Goal: Task Accomplishment & Management: Complete application form

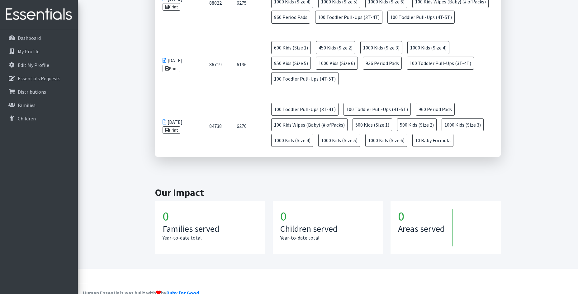
scroll to position [503, 0]
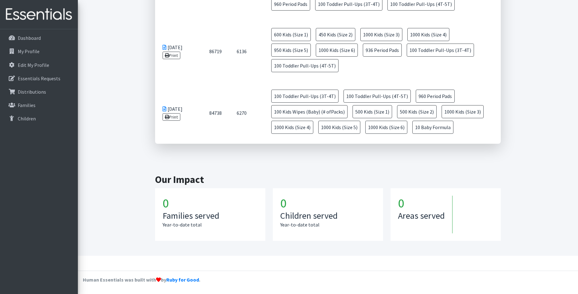
drag, startPoint x: 352, startPoint y: 263, endPoint x: -10, endPoint y: 270, distance: 362.5
drag, startPoint x: 6, startPoint y: 249, endPoint x: 587, endPoint y: 194, distance: 583.8
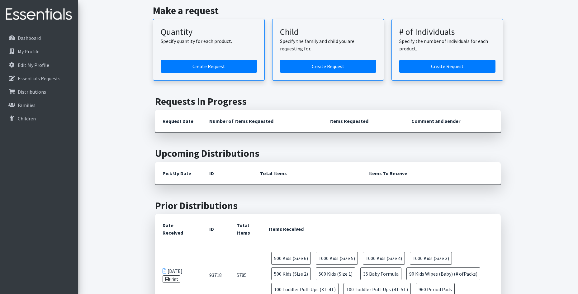
scroll to position [66, 0]
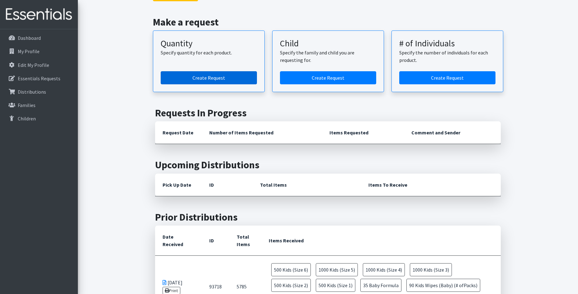
click at [206, 79] on link "Create Request" at bounding box center [209, 77] width 96 height 13
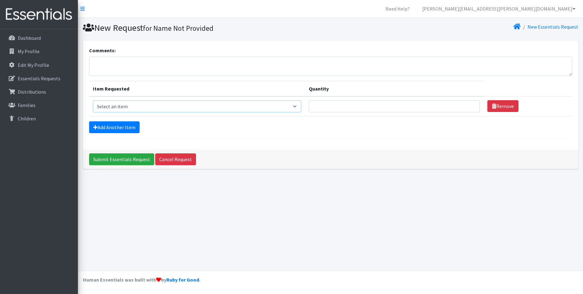
click at [294, 106] on select "Select an item Baby Formula Kids (Newborn) Kids (Preemie) Kids (Size 1) Kids (S…" at bounding box center [197, 107] width 209 height 12
select select "3871"
click at [93, 101] on select "Select an item Baby Formula Kids (Newborn) Kids (Preemie) Kids (Size 1) Kids (S…" at bounding box center [197, 107] width 209 height 12
click at [334, 108] on input "Quantity" at bounding box center [394, 107] width 171 height 12
type input "10"
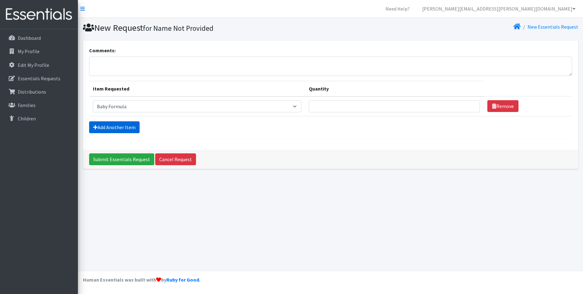
click at [101, 126] on link "Add Another Item" at bounding box center [114, 128] width 50 height 12
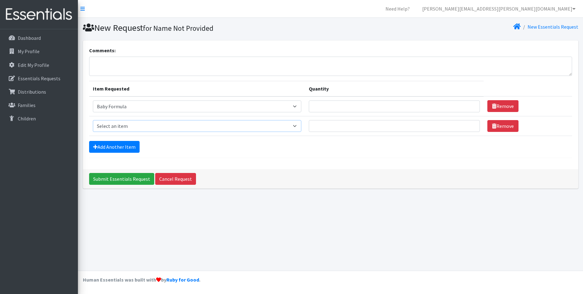
click at [101, 126] on select "Select an item Baby Formula Kids (Newborn) Kids (Preemie) Kids (Size 1) Kids (S…" at bounding box center [197, 126] width 209 height 12
select select "453"
click at [93, 120] on select "Select an item Baby Formula Kids (Newborn) Kids (Preemie) Kids (Size 1) Kids (S…" at bounding box center [197, 126] width 209 height 12
click at [328, 127] on input "Quantity" at bounding box center [394, 126] width 171 height 12
type input "500"
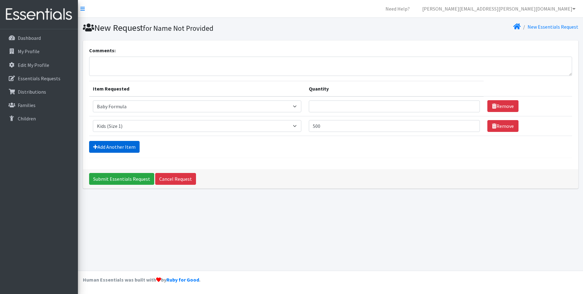
click at [115, 150] on link "Add Another Item" at bounding box center [114, 147] width 50 height 12
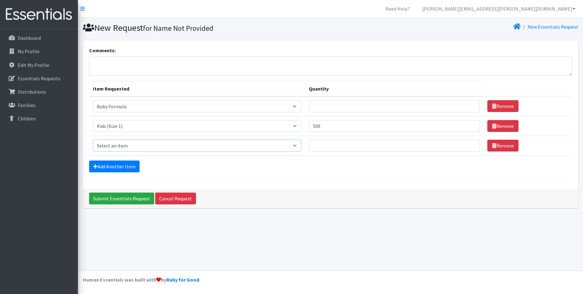
click at [114, 145] on select "Select an item Baby Formula Kids (Newborn) Kids (Preemie) Kids (Size 1) Kids (S…" at bounding box center [197, 146] width 209 height 12
select select "440"
click at [93, 140] on select "Select an item Baby Formula Kids (Newborn) Kids (Preemie) Kids (Size 1) Kids (S…" at bounding box center [197, 146] width 209 height 12
click at [321, 148] on input "Quantity" at bounding box center [394, 146] width 171 height 12
type input "500"
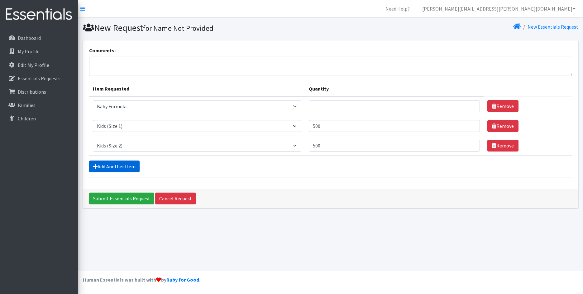
click at [106, 165] on link "Add Another Item" at bounding box center [114, 167] width 50 height 12
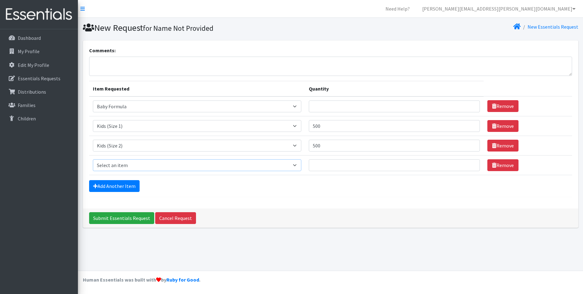
click at [114, 168] on select "Select an item Baby Formula Kids (Newborn) Kids (Preemie) Kids (Size 1) Kids (S…" at bounding box center [197, 166] width 209 height 12
select select "442"
click at [93, 160] on select "Select an item Baby Formula Kids (Newborn) Kids (Preemie) Kids (Size 1) Kids (S…" at bounding box center [197, 166] width 209 height 12
click at [333, 166] on input "Quantity" at bounding box center [394, 166] width 171 height 12
type input "1000"
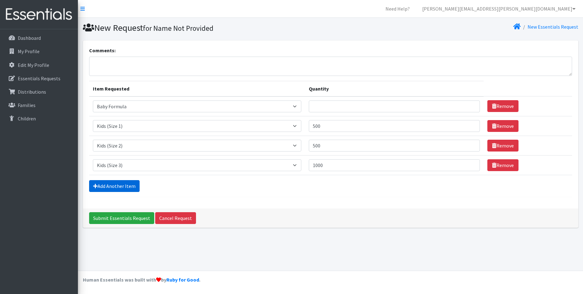
click at [112, 189] on link "Add Another Item" at bounding box center [114, 186] width 50 height 12
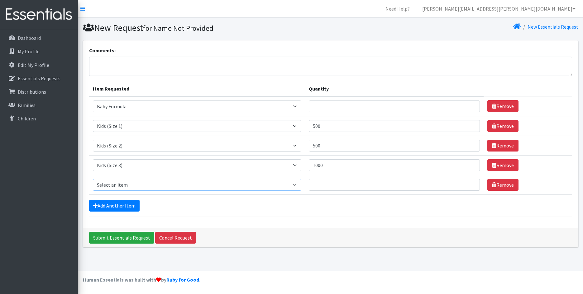
click at [115, 183] on select "Select an item Baby Formula Kids (Newborn) Kids (Preemie) Kids (Size 1) Kids (S…" at bounding box center [197, 185] width 209 height 12
select select "462"
click at [93, 179] on select "Select an item Baby Formula Kids (Newborn) Kids (Preemie) Kids (Size 1) Kids (S…" at bounding box center [197, 185] width 209 height 12
click at [329, 189] on input "Quantity" at bounding box center [394, 185] width 171 height 12
type input "1000"
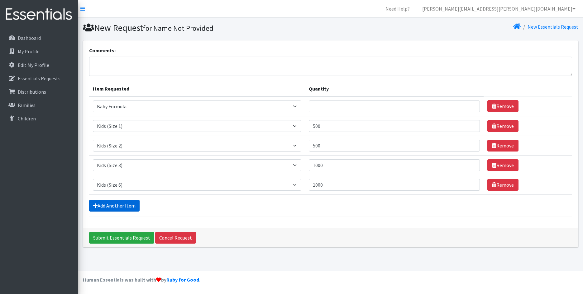
click at [127, 207] on link "Add Another Item" at bounding box center [114, 206] width 50 height 12
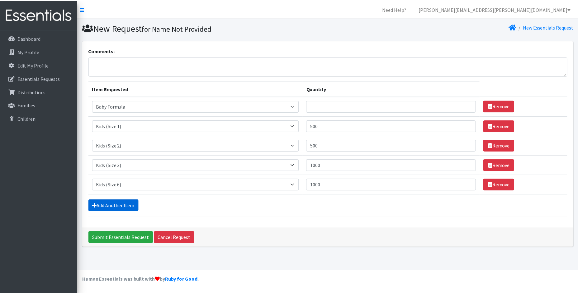
scroll to position [1, 0]
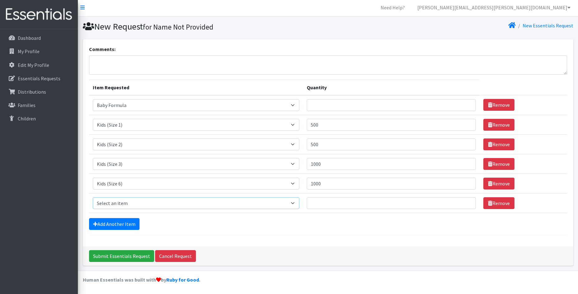
click at [119, 201] on select "Select an item Baby Formula Kids (Newborn) Kids (Preemie) Kids (Size 1) Kids (S…" at bounding box center [196, 204] width 207 height 12
select select "459"
click at [93, 198] on select "Select an item Baby Formula Kids (Newborn) Kids (Preemie) Kids (Size 1) Kids (S…" at bounding box center [196, 204] width 207 height 12
click at [328, 204] on input "Quantity" at bounding box center [391, 204] width 169 height 12
type input "1000"
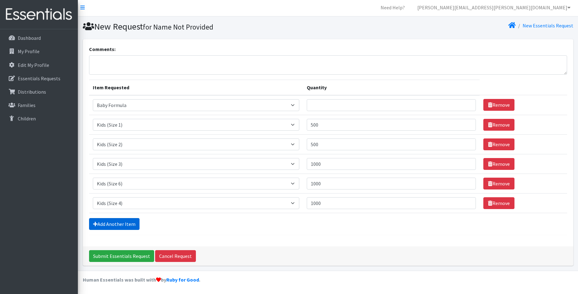
click at [126, 227] on link "Add Another Item" at bounding box center [114, 224] width 50 height 12
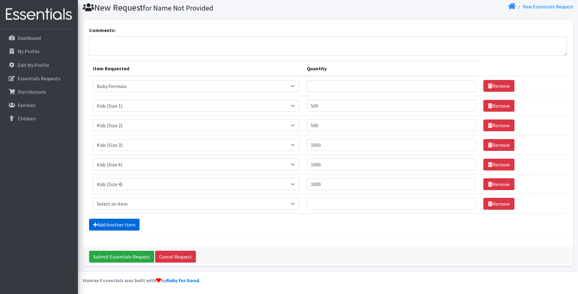
scroll to position [21, 0]
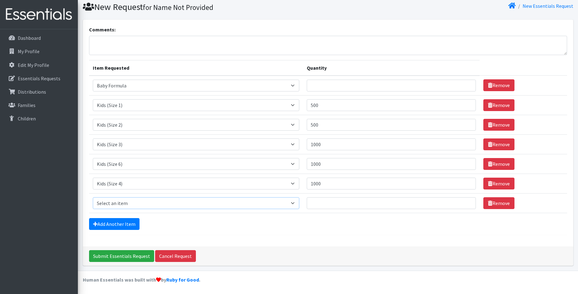
click at [131, 201] on select "Select an item Baby Formula Kids (Newborn) Kids (Preemie) Kids (Size 1) Kids (S…" at bounding box center [196, 204] width 207 height 12
select select "460"
click at [93, 198] on select "Select an item Baby Formula Kids (Newborn) Kids (Preemie) Kids (Size 1) Kids (S…" at bounding box center [196, 204] width 207 height 12
click at [323, 205] on input "Quantity" at bounding box center [391, 204] width 169 height 12
type input "1000"
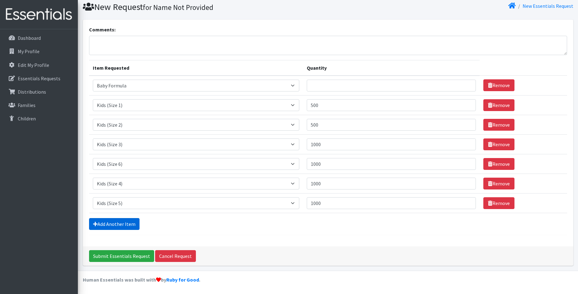
click at [116, 218] on link "Add Another Item" at bounding box center [114, 224] width 50 height 12
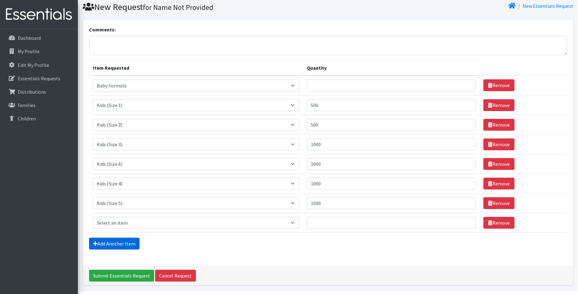
scroll to position [41, 0]
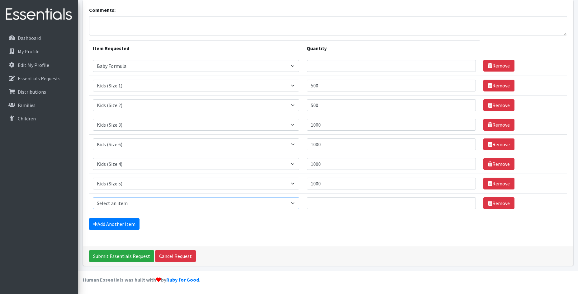
click at [125, 204] on select "Select an item Baby Formula Kids (Newborn) Kids (Preemie) Kids (Size 1) Kids (S…" at bounding box center [196, 204] width 207 height 12
select select "1534"
click at [93, 198] on select "Select an item Baby Formula Kids (Newborn) Kids (Preemie) Kids (Size 1) Kids (S…" at bounding box center [196, 204] width 207 height 12
click at [324, 205] on input "Quantity" at bounding box center [391, 204] width 169 height 12
type input "1000"
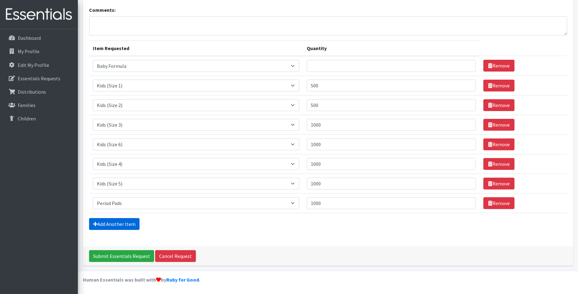
click at [93, 227] on link "Add Another Item" at bounding box center [114, 224] width 50 height 12
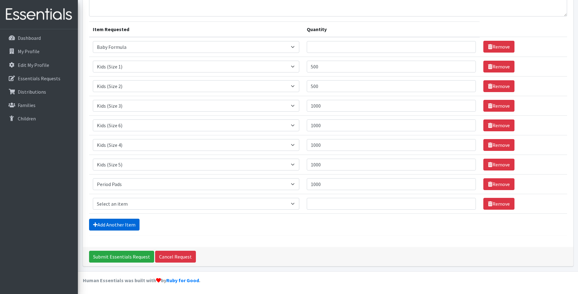
scroll to position [60, 0]
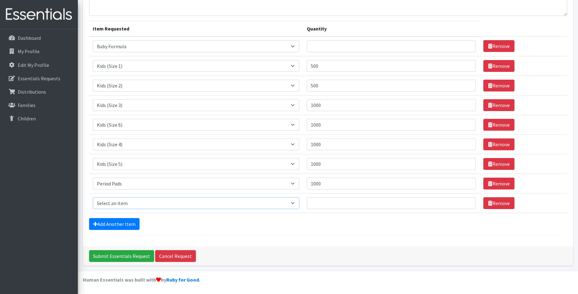
click at [121, 203] on select "Select an item Baby Formula Kids (Newborn) Kids (Preemie) Kids (Size 1) Kids (S…" at bounding box center [196, 204] width 207 height 12
select select "434"
click at [93, 198] on select "Select an item Baby Formula Kids (Newborn) Kids (Preemie) Kids (Size 1) Kids (S…" at bounding box center [196, 204] width 207 height 12
click at [329, 204] on input "Quantity" at bounding box center [391, 204] width 169 height 12
type input "100"
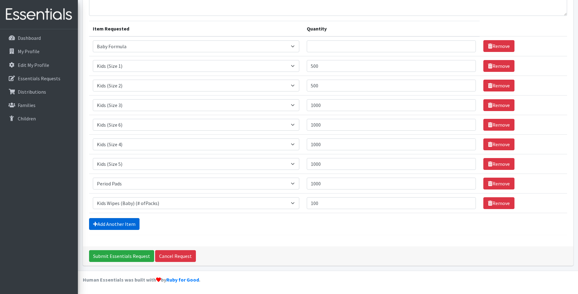
click at [95, 224] on icon at bounding box center [95, 224] width 4 height 5
click at [118, 225] on link "Add Another Item" at bounding box center [114, 224] width 50 height 12
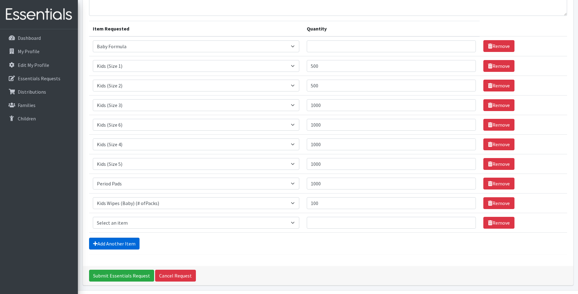
scroll to position [80, 0]
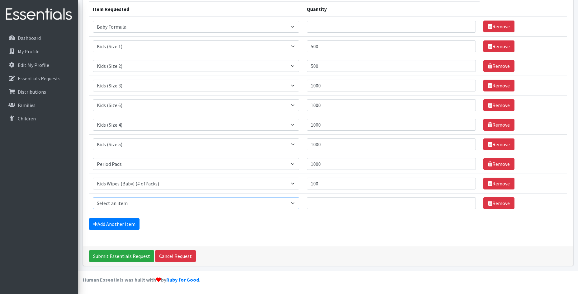
click at [112, 203] on select "Select an item Baby Formula Kids (Newborn) Kids (Preemie) Kids (Size 1) Kids (S…" at bounding box center [196, 204] width 207 height 12
select select "437"
click at [93, 198] on select "Select an item Baby Formula Kids (Newborn) Kids (Preemie) Kids (Size 1) Kids (S…" at bounding box center [196, 204] width 207 height 12
click at [334, 199] on input "Quantity" at bounding box center [391, 204] width 169 height 12
type input "200"
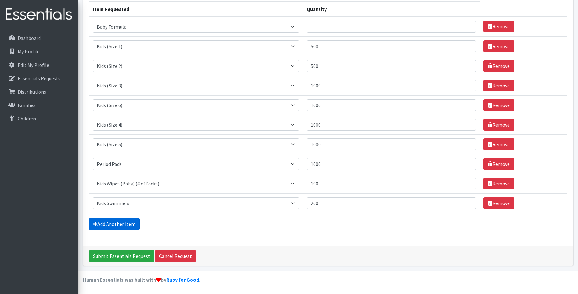
click at [106, 223] on link "Add Another Item" at bounding box center [114, 224] width 50 height 12
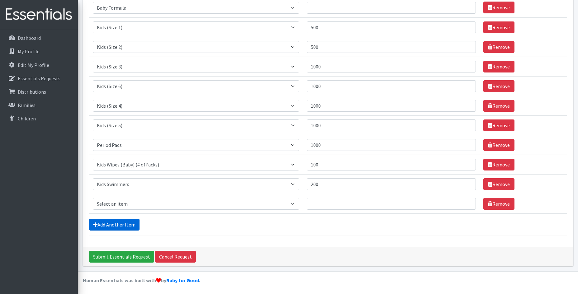
scroll to position [99, 0]
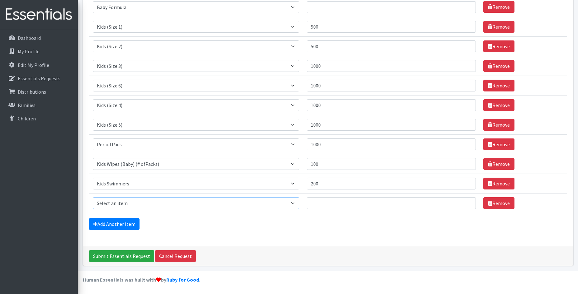
click at [111, 204] on select "Select an item Baby Formula Kids (Newborn) Kids (Preemie) Kids (Size 1) Kids (S…" at bounding box center [196, 204] width 207 height 12
select select "456"
click at [93, 198] on select "Select an item Baby Formula Kids (Newborn) Kids (Preemie) Kids (Size 1) Kids (S…" at bounding box center [196, 204] width 207 height 12
click at [350, 208] on input "Quantity" at bounding box center [391, 204] width 169 height 12
type input "100"
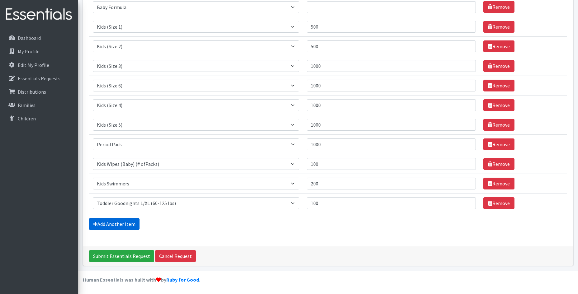
click at [104, 224] on link "Add Another Item" at bounding box center [114, 224] width 50 height 12
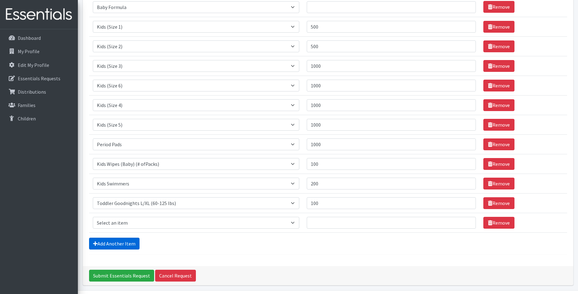
scroll to position [119, 0]
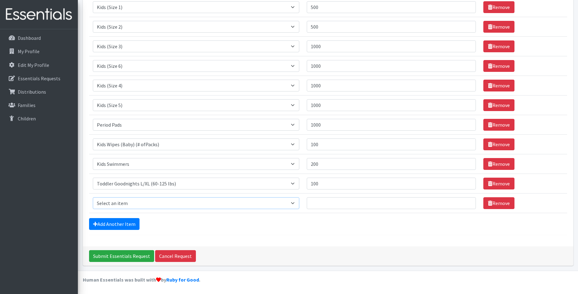
click at [108, 202] on select "Select an item Baby Formula Kids (Newborn) Kids (Preemie) Kids (Size 1) Kids (S…" at bounding box center [196, 204] width 207 height 12
select select "446"
click at [93, 198] on select "Select an item Baby Formula Kids (Newborn) Kids (Preemie) Kids (Size 1) Kids (S…" at bounding box center [196, 204] width 207 height 12
click at [326, 203] on input "Quantity" at bounding box center [391, 204] width 169 height 12
type input "100"
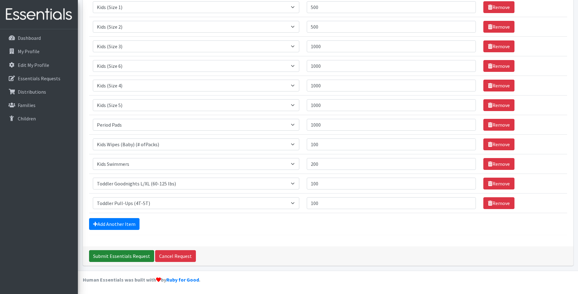
click at [108, 255] on input "Submit Essentials Request" at bounding box center [121, 257] width 65 height 12
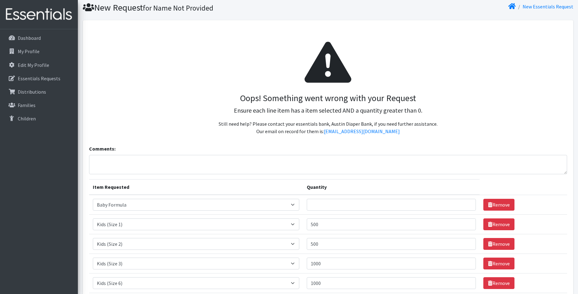
scroll to position [31, 0]
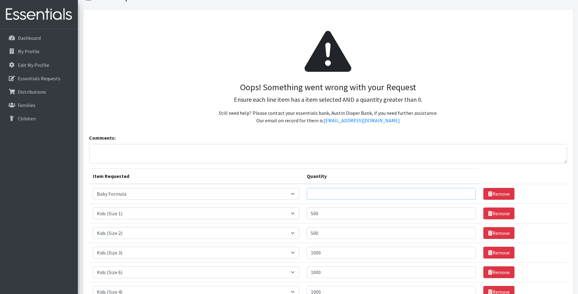
click at [339, 199] on input "Quantity" at bounding box center [391, 194] width 169 height 12
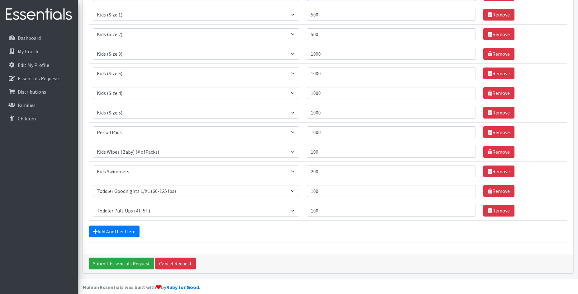
scroll to position [238, 0]
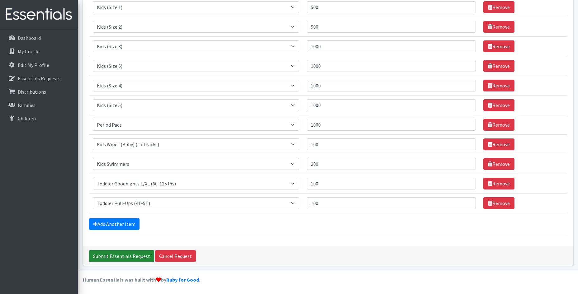
type input "20"
click at [132, 254] on input "Submit Essentials Request" at bounding box center [121, 257] width 65 height 12
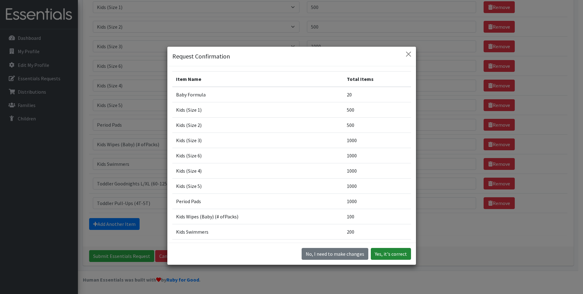
click at [385, 250] on button "Yes, it's correct" at bounding box center [391, 254] width 40 height 12
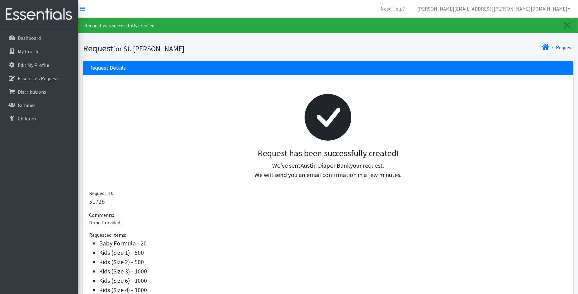
scroll to position [135, 0]
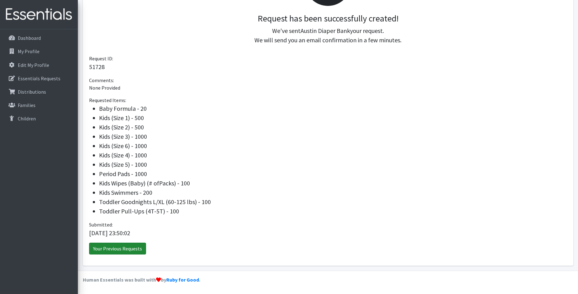
click at [125, 250] on link "Your Previous Requests" at bounding box center [117, 249] width 57 height 12
